Goal: Manage account settings

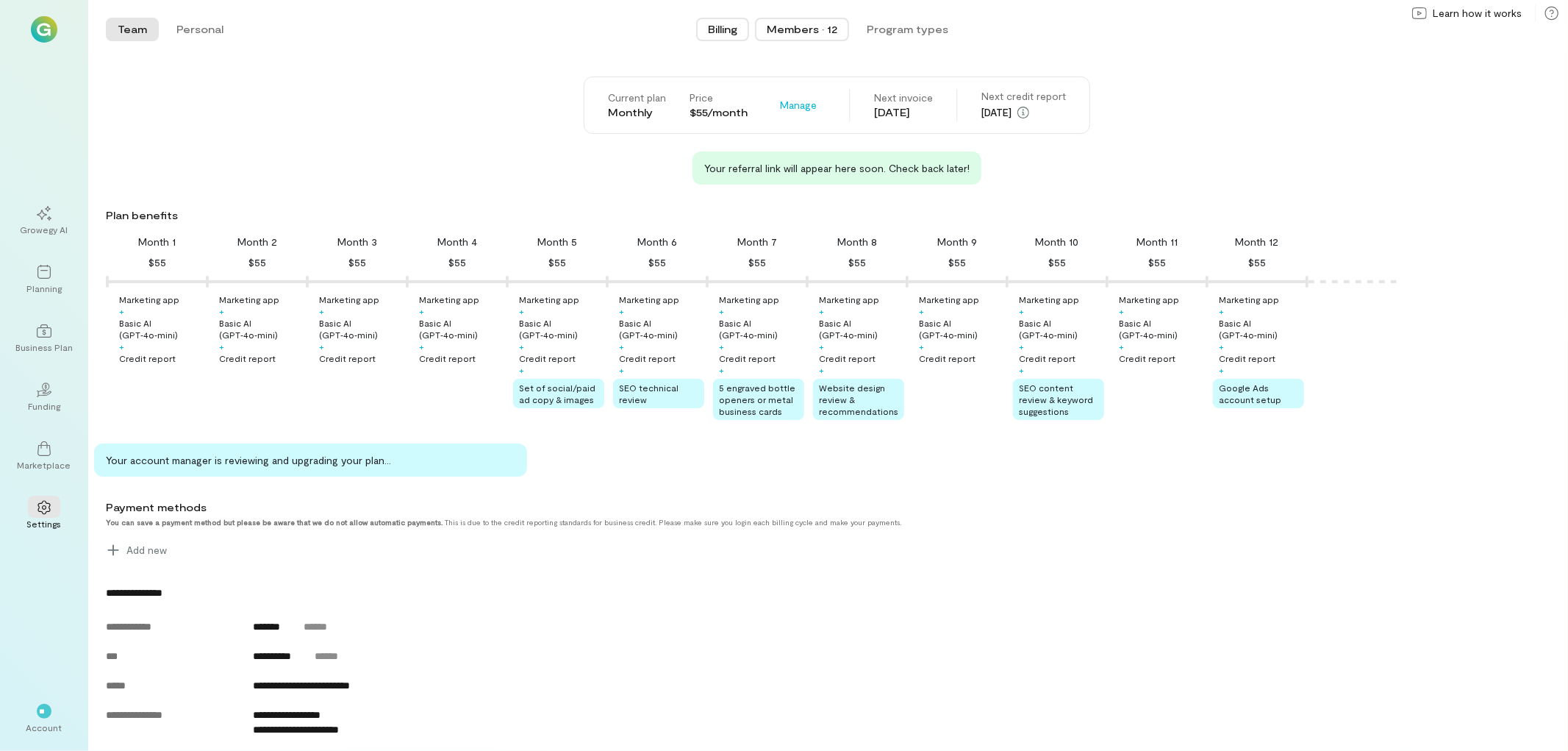
click at [804, 18] on button "Members · 12" at bounding box center [802, 29] width 94 height 24
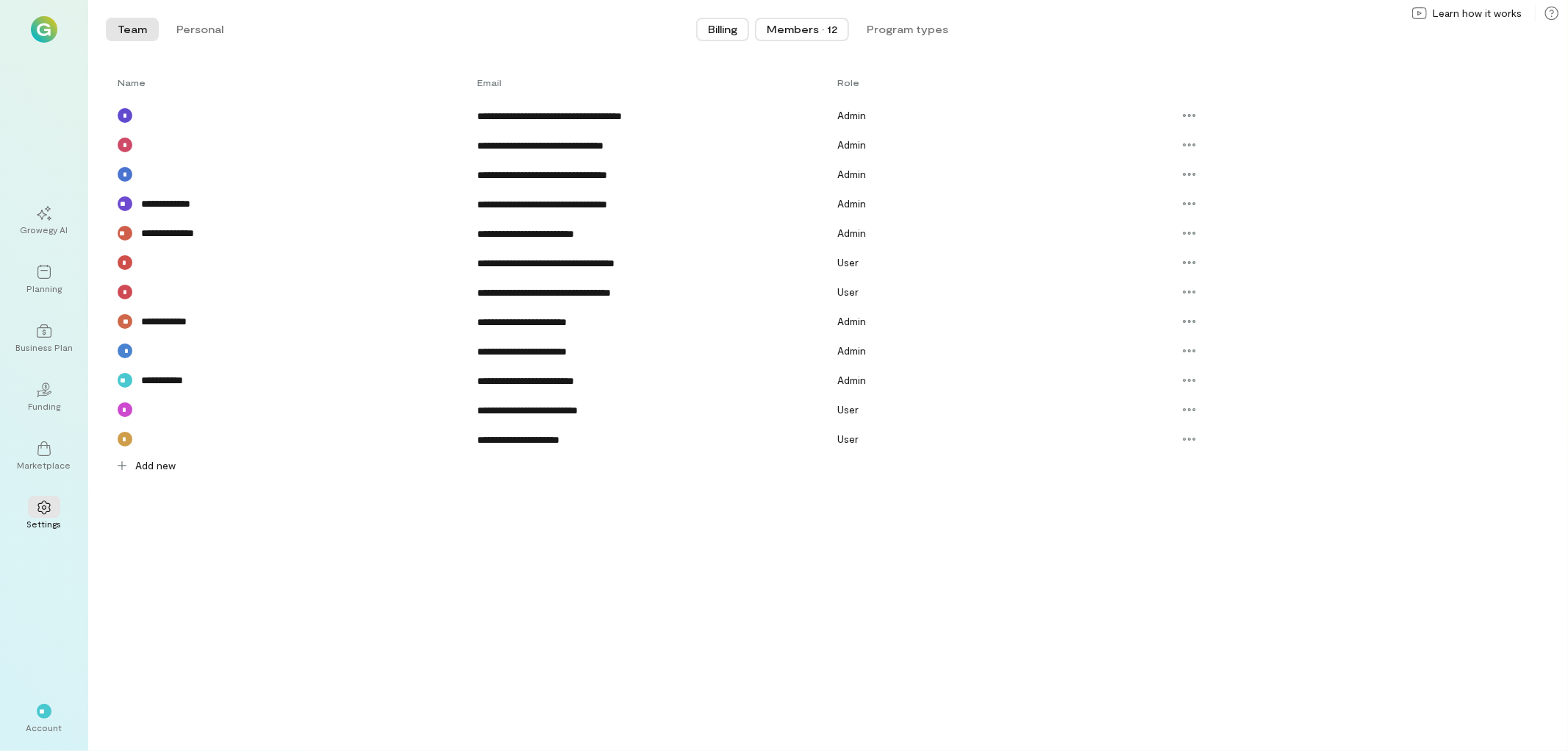
click at [711, 28] on span "Billing" at bounding box center [722, 29] width 29 height 15
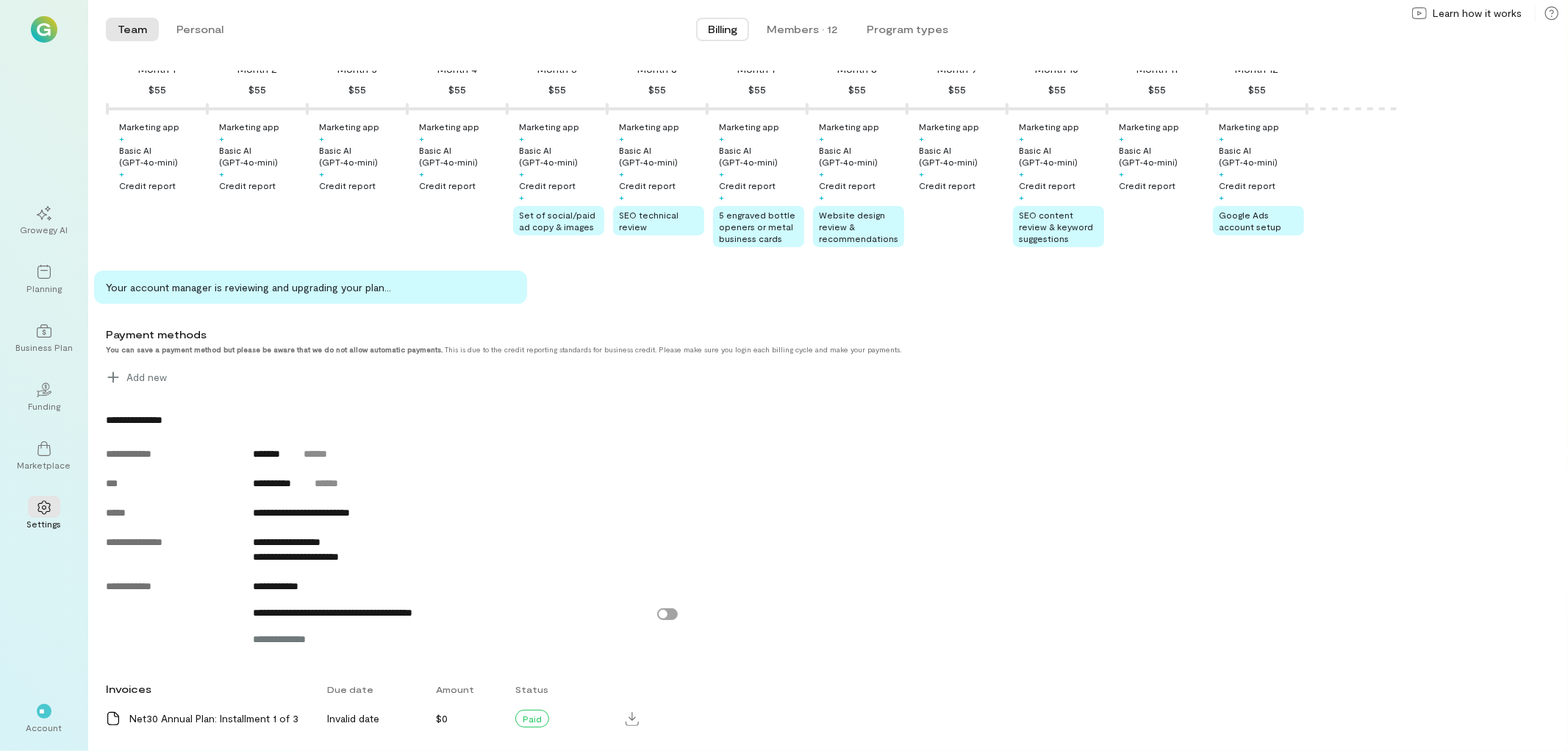
scroll to position [208, 0]
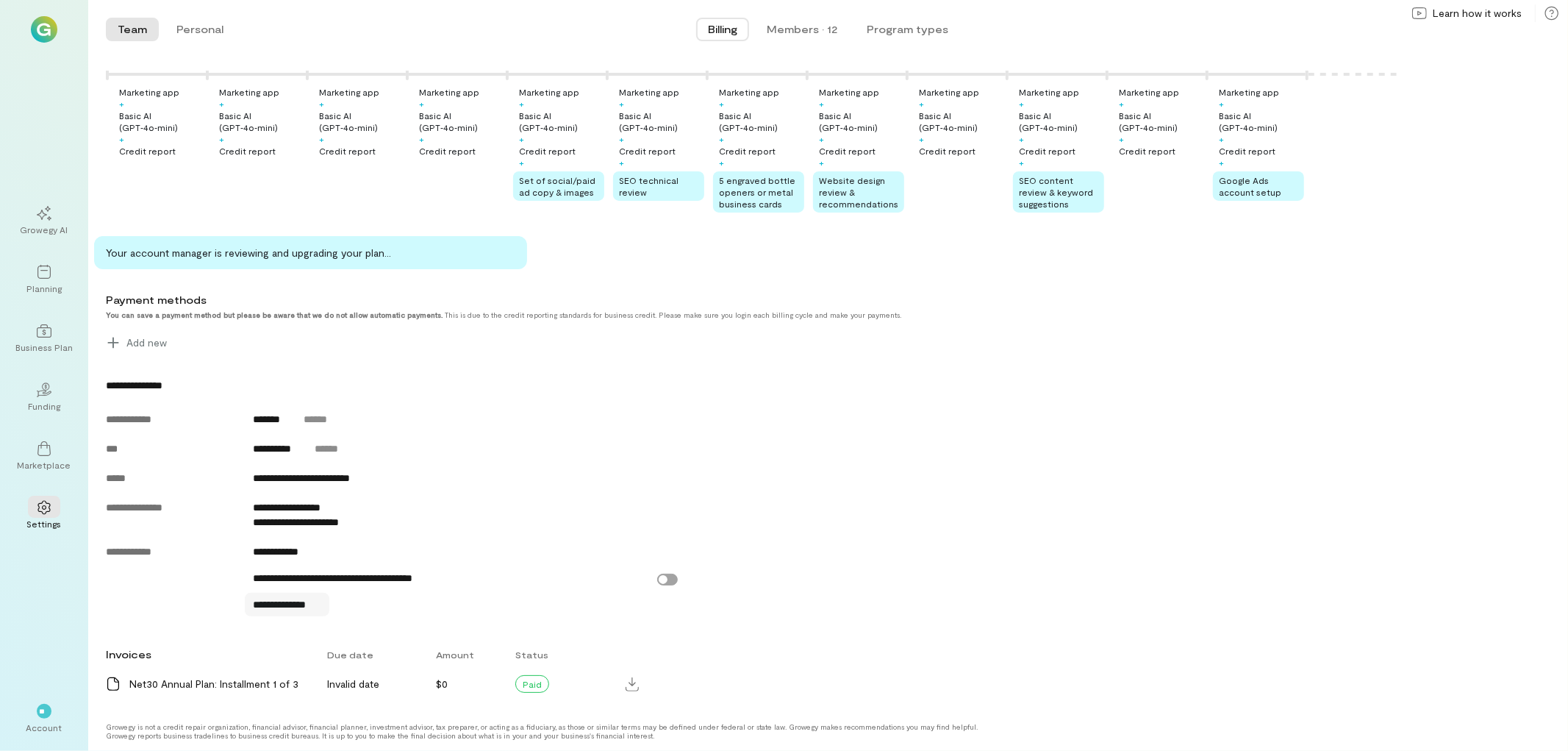
click at [300, 608] on span "**********" at bounding box center [288, 605] width 67 height 15
